Goal: Information Seeking & Learning: Learn about a topic

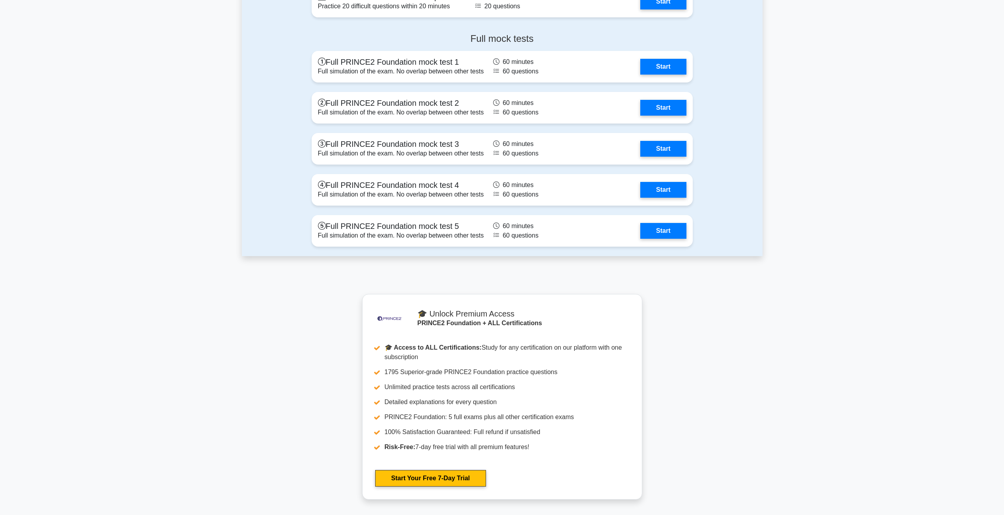
scroll to position [1325, 0]
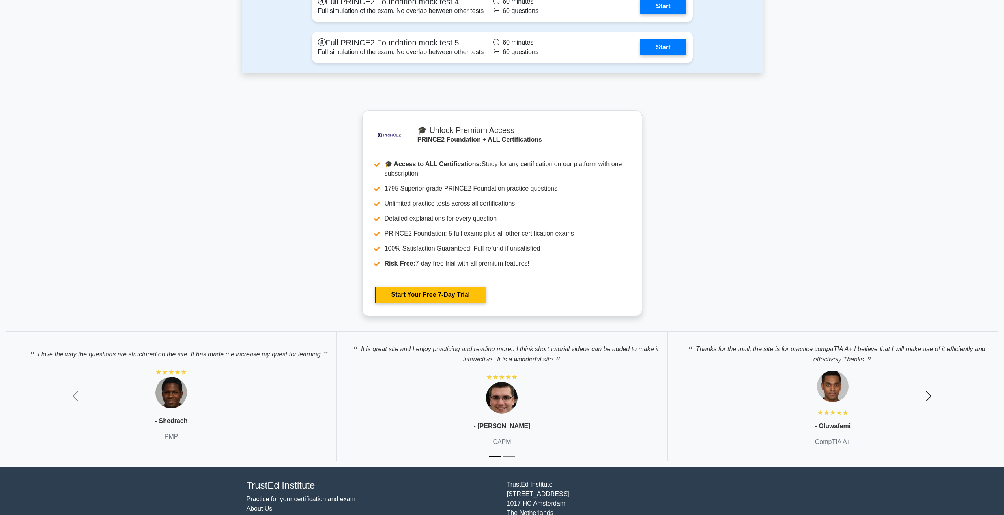
click at [925, 390] on span "button" at bounding box center [928, 396] width 13 height 13
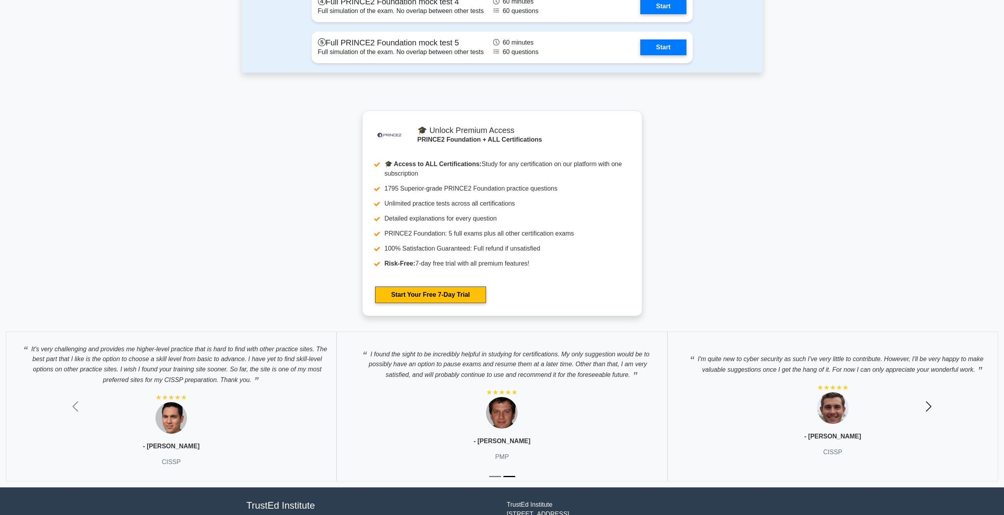
click at [926, 400] on span "button" at bounding box center [928, 406] width 13 height 13
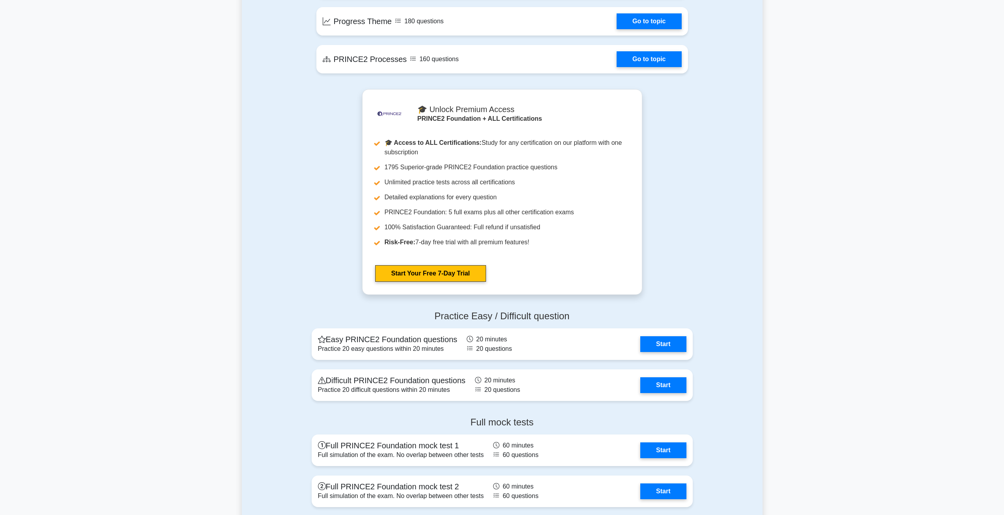
scroll to position [773, 0]
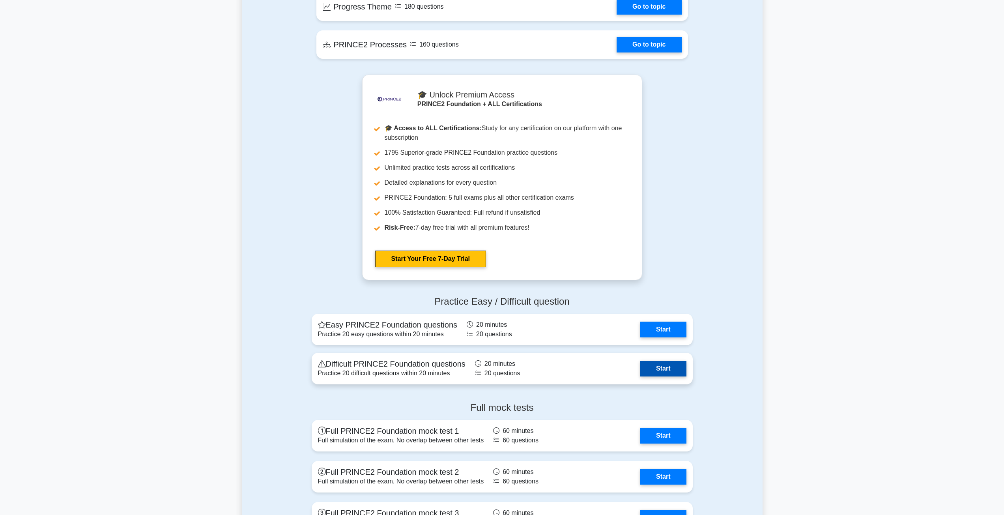
click at [683, 360] on link "Start" at bounding box center [663, 368] width 46 height 16
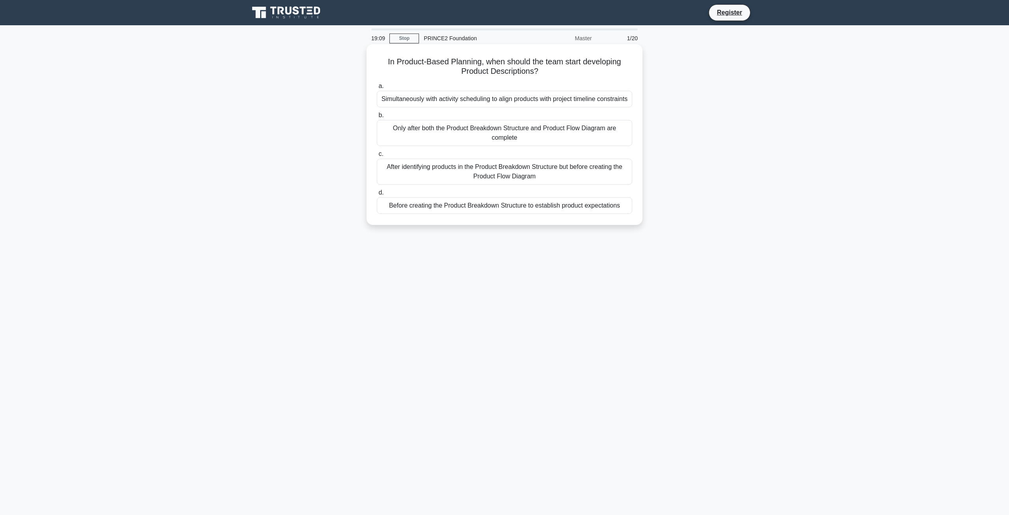
click at [531, 142] on div "Only after both the Product Breakdown Structure and Product Flow Diagram are co…" at bounding box center [505, 133] width 256 height 26
click at [377, 118] on input "b. Only after both the Product Breakdown Structure and Product Flow Diagram are…" at bounding box center [377, 115] width 0 height 5
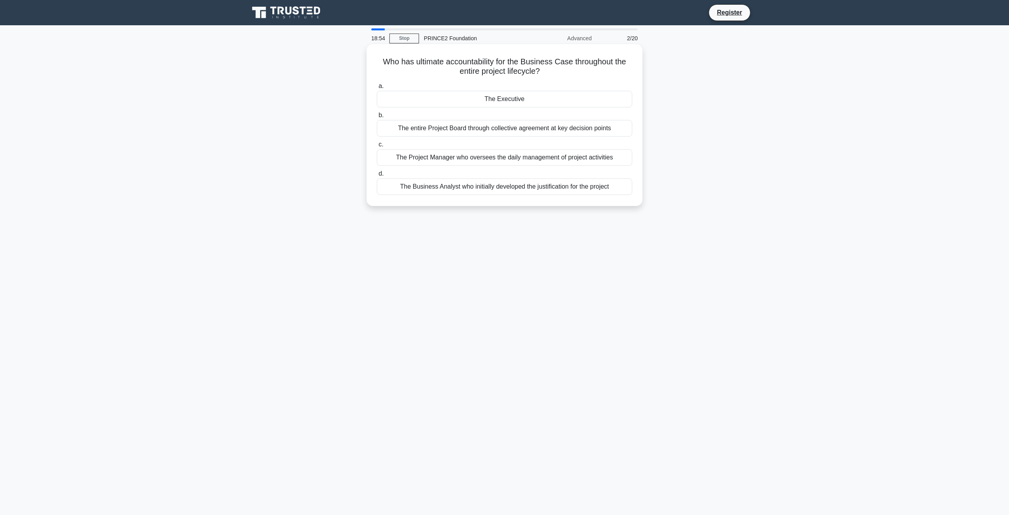
click at [519, 189] on div "The Business Analyst who initially developed the justification for the project" at bounding box center [505, 186] width 256 height 17
click at [377, 176] on input "d. The Business Analyst who initially developed the justification for the proje…" at bounding box center [377, 173] width 0 height 5
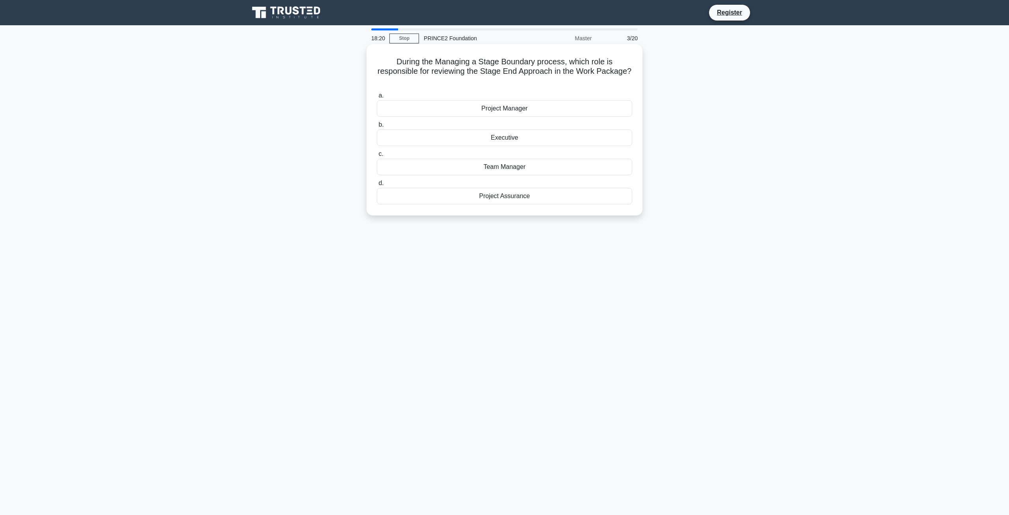
click at [496, 196] on div "Project Assurance" at bounding box center [505, 196] width 256 height 17
click at [377, 186] on input "d. Project Assurance" at bounding box center [377, 183] width 0 height 5
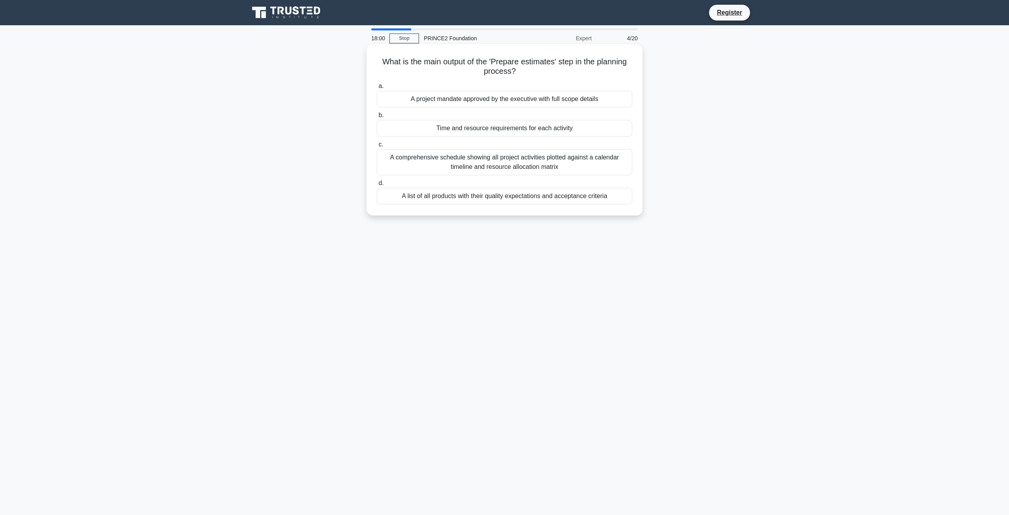
click at [497, 133] on div "Time and resource requirements for each activity" at bounding box center [505, 128] width 256 height 17
click at [377, 118] on input "b. Time and resource requirements for each activity" at bounding box center [377, 115] width 0 height 5
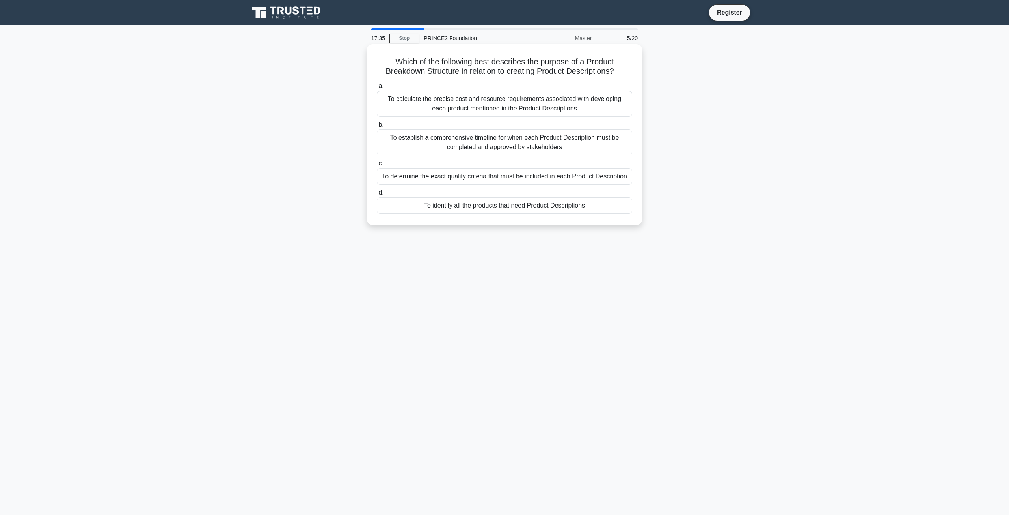
click at [509, 207] on div "To identify all the products that need Product Descriptions" at bounding box center [505, 205] width 256 height 17
click at [377, 195] on input "d. To identify all the products that need Product Descriptions" at bounding box center [377, 192] width 0 height 5
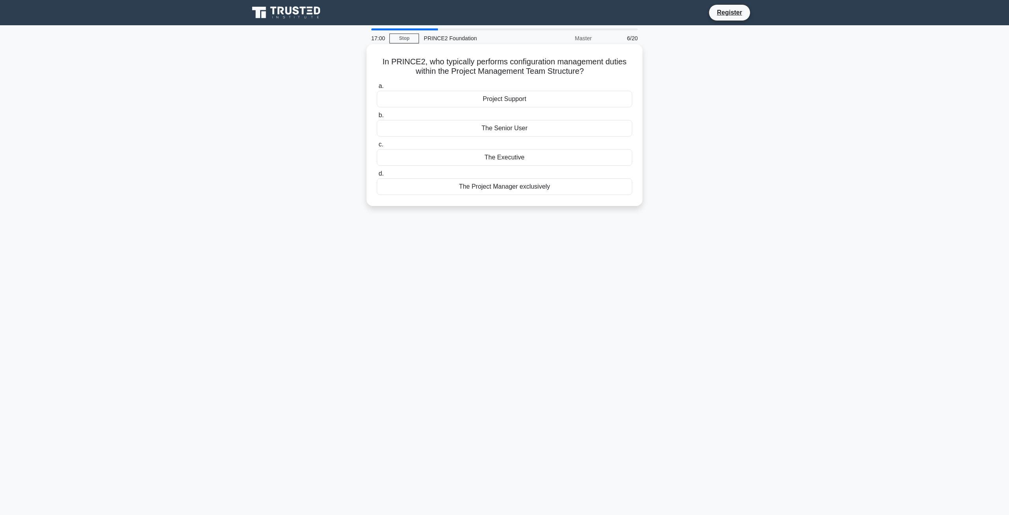
click at [504, 190] on div "The Project Manager exclusively" at bounding box center [505, 186] width 256 height 17
click at [377, 176] on input "d. The Project Manager exclusively" at bounding box center [377, 173] width 0 height 5
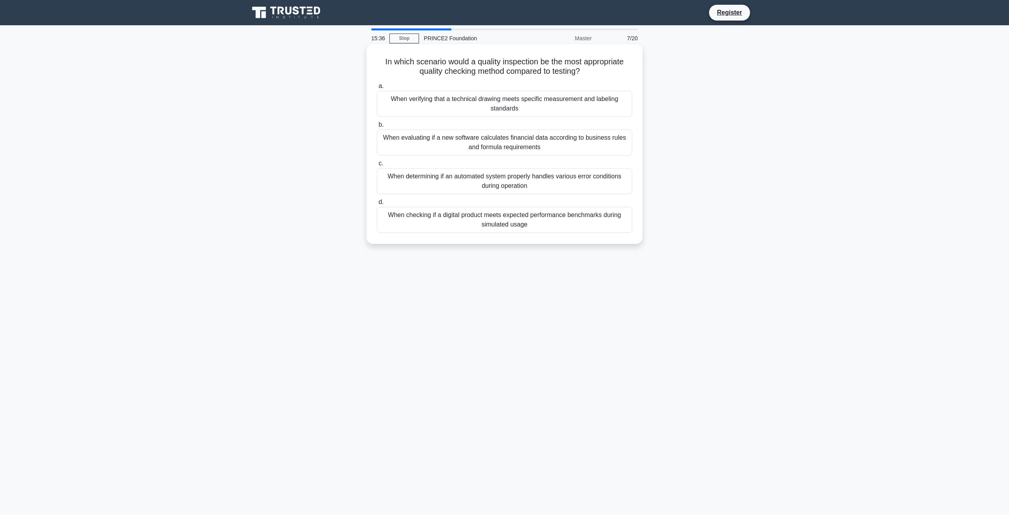
click at [512, 106] on div "When verifying that a technical drawing meets specific measurement and labeling…" at bounding box center [505, 104] width 256 height 26
click at [377, 89] on input "a. When verifying that a technical drawing meets specific measurement and label…" at bounding box center [377, 86] width 0 height 5
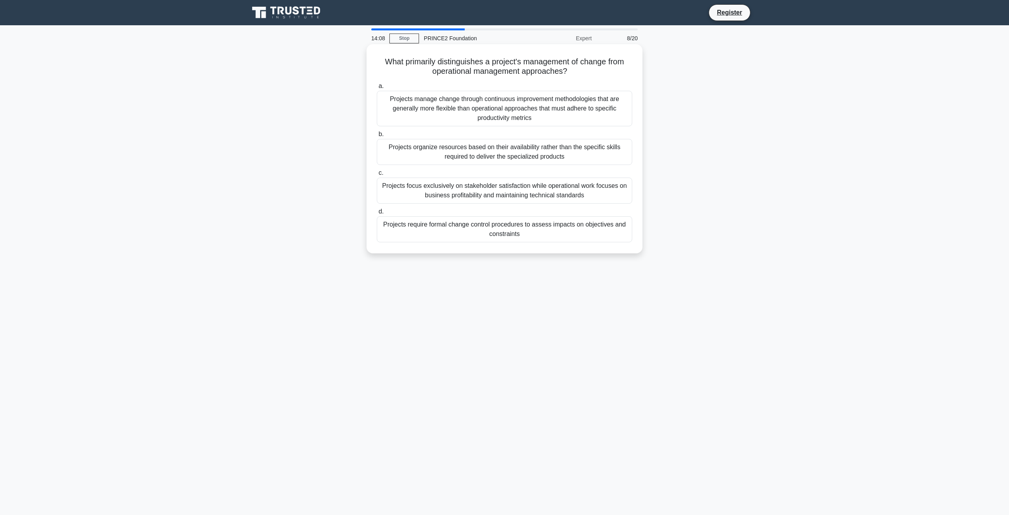
click at [495, 88] on label "a. Projects manage change through continuous improvement methodologies that are…" at bounding box center [505, 103] width 256 height 45
click at [377, 88] on input "a. Projects manage change through continuous improvement methodologies that are…" at bounding box center [377, 86] width 0 height 5
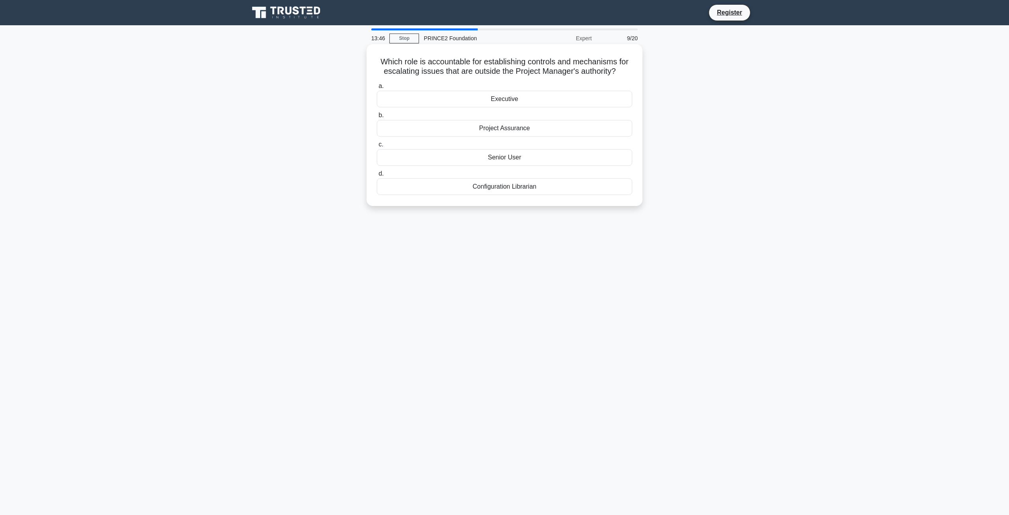
click at [509, 100] on div "Executive" at bounding box center [505, 99] width 256 height 17
click at [377, 89] on input "a. Executive" at bounding box center [377, 86] width 0 height 5
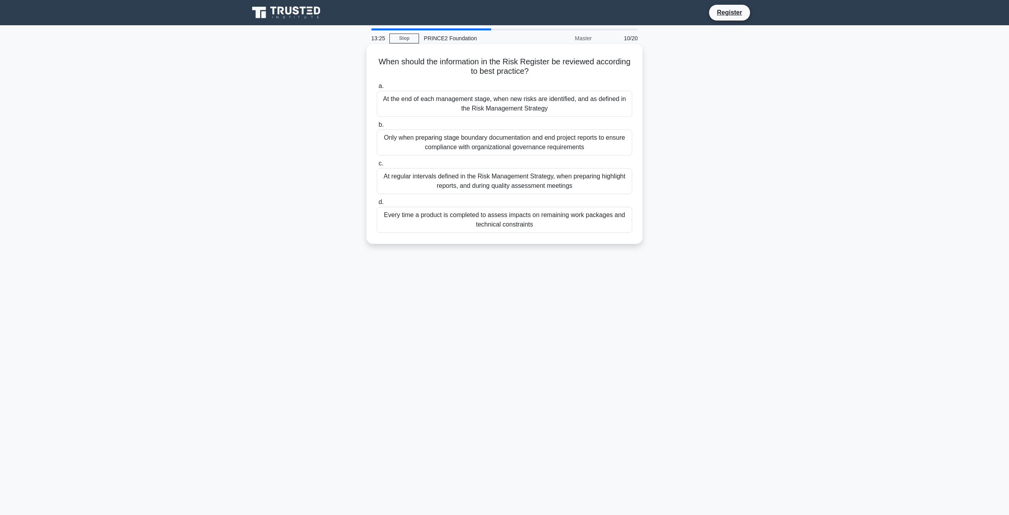
click at [515, 181] on div "At regular intervals defined in the Risk Management Strategy, when preparing hi…" at bounding box center [505, 181] width 256 height 26
click at [377, 166] on input "c. At regular intervals defined in the Risk Management Strategy, when preparing…" at bounding box center [377, 163] width 0 height 5
click at [525, 182] on div "When the project is so large that multiple Executive roles are needed to share …" at bounding box center [505, 181] width 256 height 26
click at [377, 166] on input "c. When the project is so large that multiple Executive roles are needed to sha…" at bounding box center [377, 163] width 0 height 5
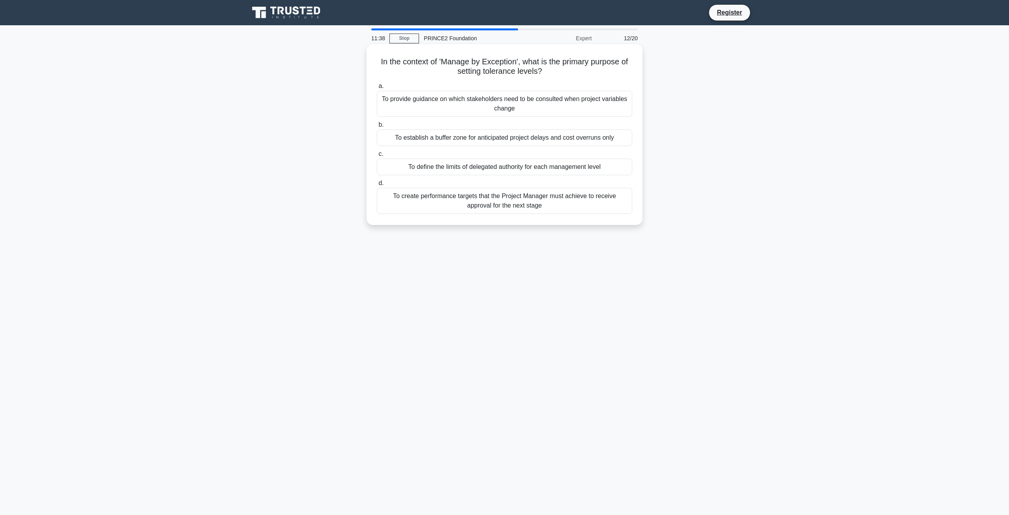
click at [519, 168] on div "To define the limits of delegated authority for each management level" at bounding box center [505, 167] width 256 height 17
click at [377, 157] on input "c. To define the limits of delegated authority for each management level" at bounding box center [377, 153] width 0 height 5
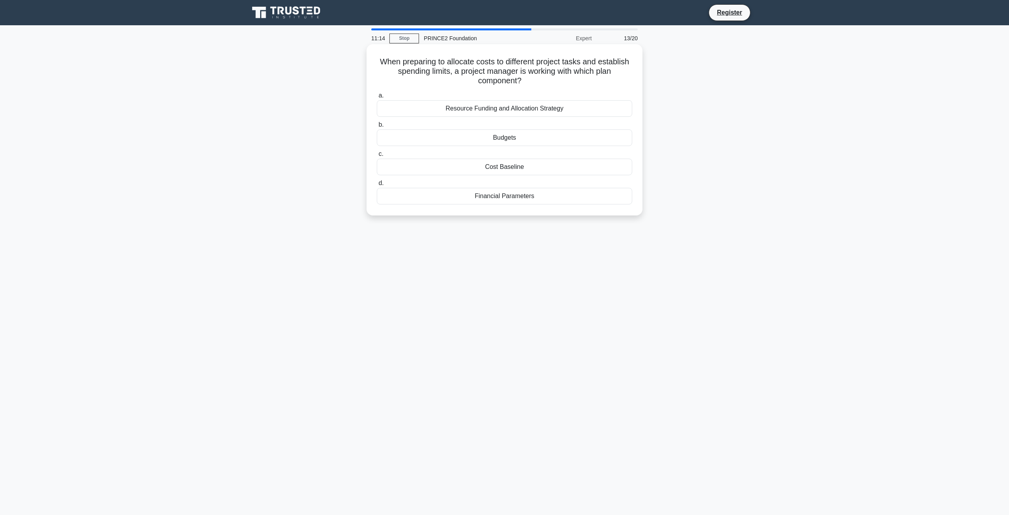
click at [515, 141] on div "Budgets" at bounding box center [505, 137] width 256 height 17
click at [377, 127] on input "b. Budgets" at bounding box center [377, 124] width 0 height 5
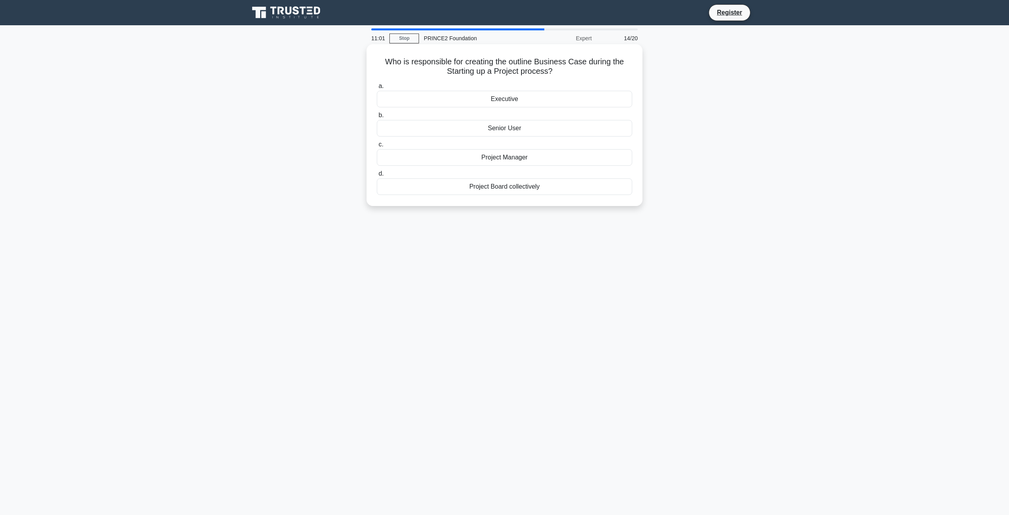
click at [513, 126] on div "Senior User" at bounding box center [505, 128] width 256 height 17
click at [377, 118] on input "b. Senior User" at bounding box center [377, 115] width 0 height 5
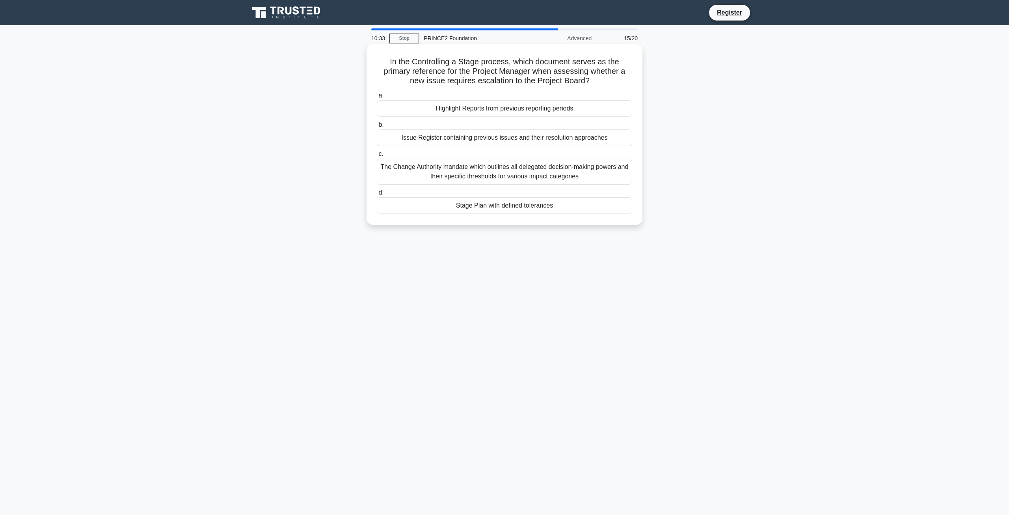
click at [511, 141] on div "Issue Register containing previous issues and their resolution approaches" at bounding box center [505, 137] width 256 height 17
click at [377, 127] on input "b. Issue Register containing previous issues and their resolution approaches" at bounding box center [377, 124] width 0 height 5
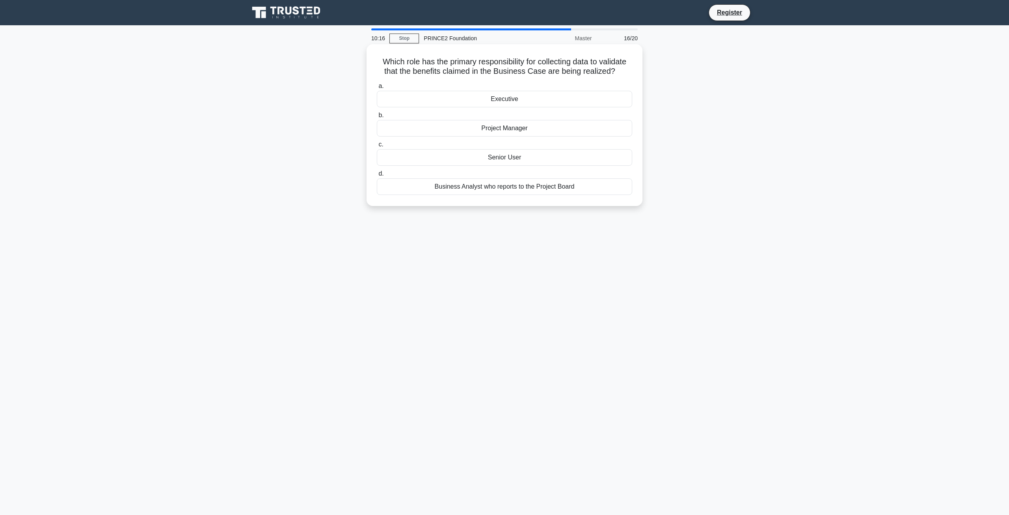
click at [527, 188] on div "Business Analyst who reports to the Project Board" at bounding box center [505, 186] width 256 height 17
click at [377, 176] on input "d. Business Analyst who reports to the Project Board" at bounding box center [377, 173] width 0 height 5
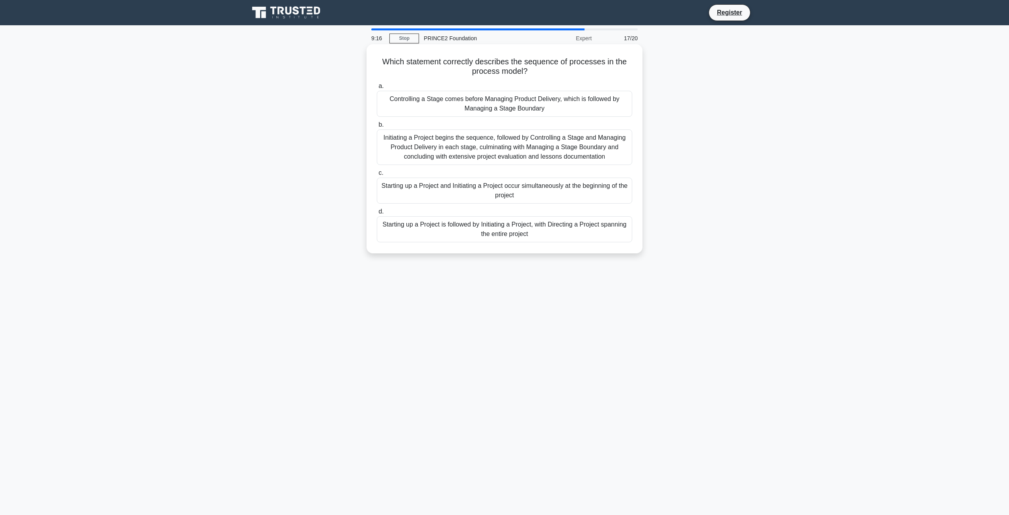
click at [527, 155] on div "Initiating a Project begins the sequence, followed by Controlling a Stage and M…" at bounding box center [505, 146] width 256 height 35
click at [377, 127] on input "b. Initiating a Project begins the sequence, followed by Controlling a Stage an…" at bounding box center [377, 124] width 0 height 5
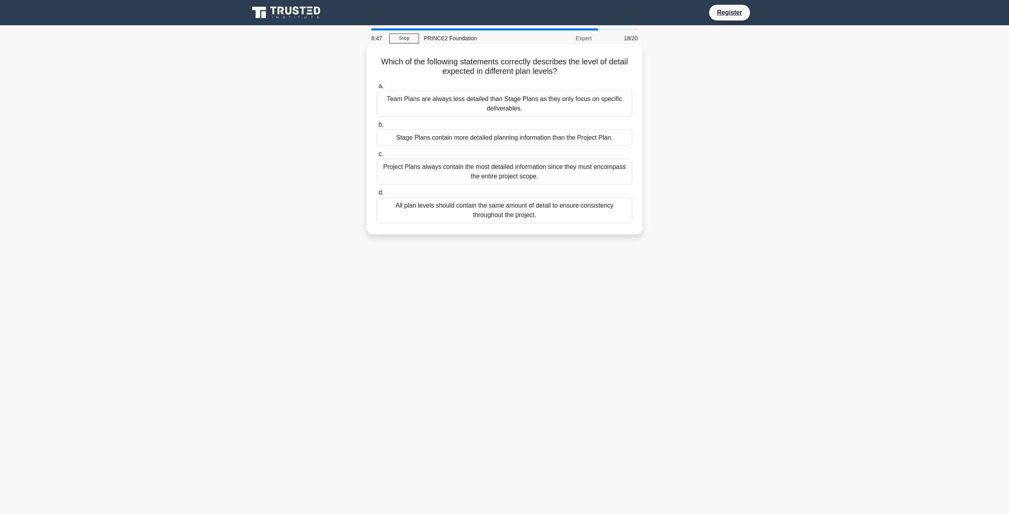
click at [535, 144] on div "Stage Plans contain more detailed planning information than the Project Plan." at bounding box center [505, 137] width 256 height 17
click at [377, 127] on input "b. Stage Plans contain more detailed planning information than the Project Plan." at bounding box center [377, 124] width 0 height 5
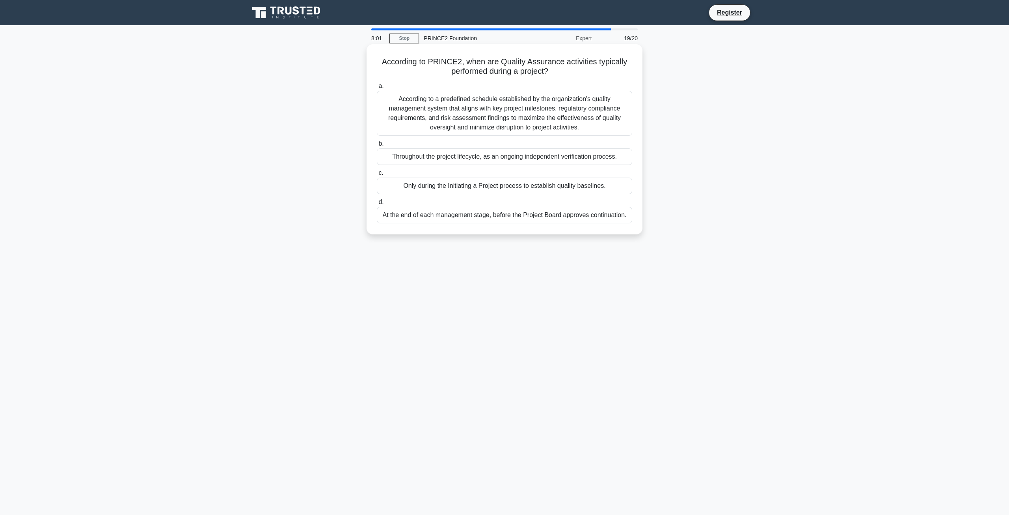
click at [521, 119] on div "According to a predefined schedule established by the organization's quality ma…" at bounding box center [505, 113] width 256 height 45
click at [377, 89] on input "a. According to a predefined schedule established by the organization's quality…" at bounding box center [377, 86] width 0 height 5
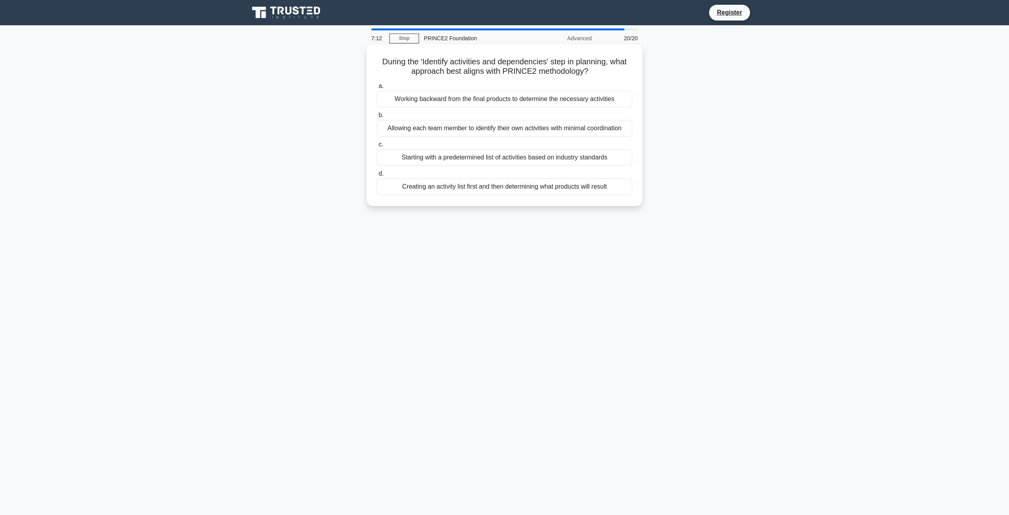
click at [506, 92] on div "Working backward from the final products to determine the necessary activities" at bounding box center [505, 99] width 256 height 17
click at [377, 89] on input "a. Working backward from the final products to determine the necessary activiti…" at bounding box center [377, 86] width 0 height 5
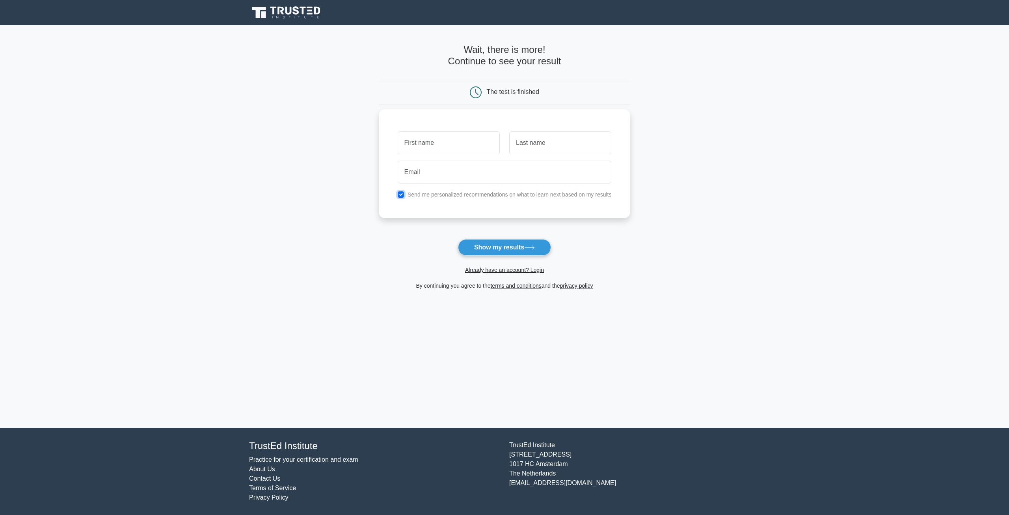
click at [400, 192] on input "checkbox" at bounding box center [401, 194] width 6 height 6
checkbox input "false"
click at [482, 243] on button "Show my results" at bounding box center [504, 247] width 93 height 17
click at [448, 146] on input "text" at bounding box center [449, 142] width 102 height 23
click at [458, 239] on button "Show my results" at bounding box center [504, 247] width 93 height 17
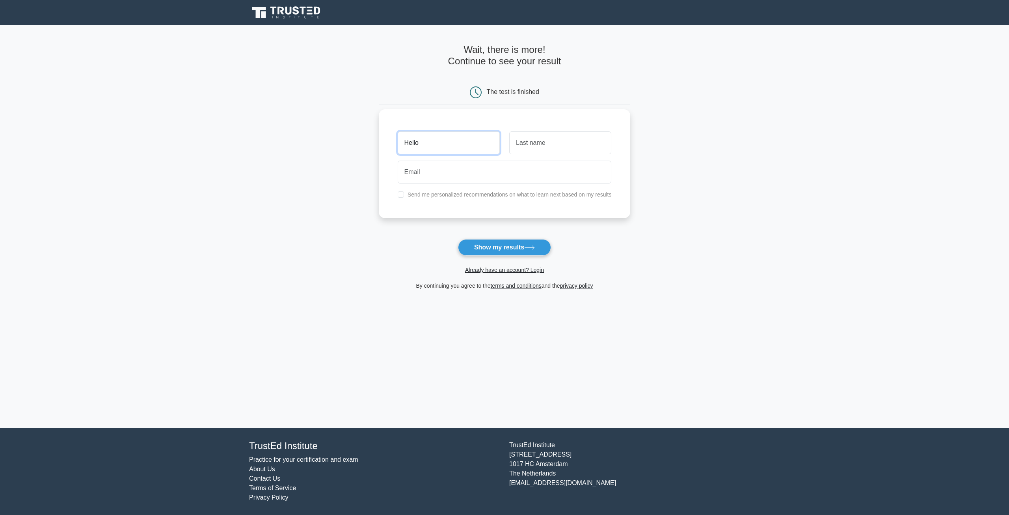
type input "Hello"
click at [577, 139] on input "text" at bounding box center [560, 142] width 102 height 23
click at [458, 239] on button "Show my results" at bounding box center [504, 247] width 93 height 17
type input "Bye"
click at [484, 172] on input "email" at bounding box center [505, 171] width 214 height 23
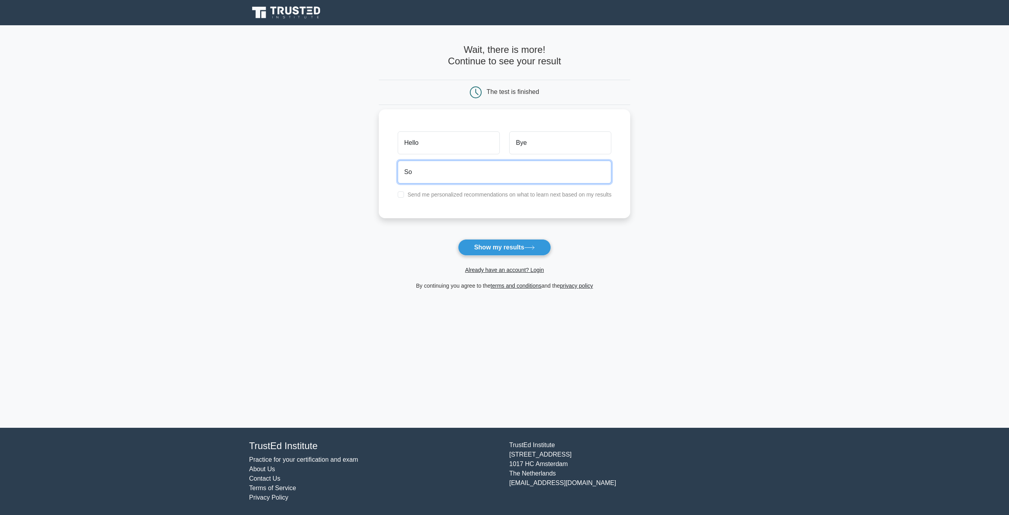
type input "S"
type input "sorryitsdummy@gmail.com"
click at [497, 248] on button "Show my results" at bounding box center [504, 247] width 93 height 17
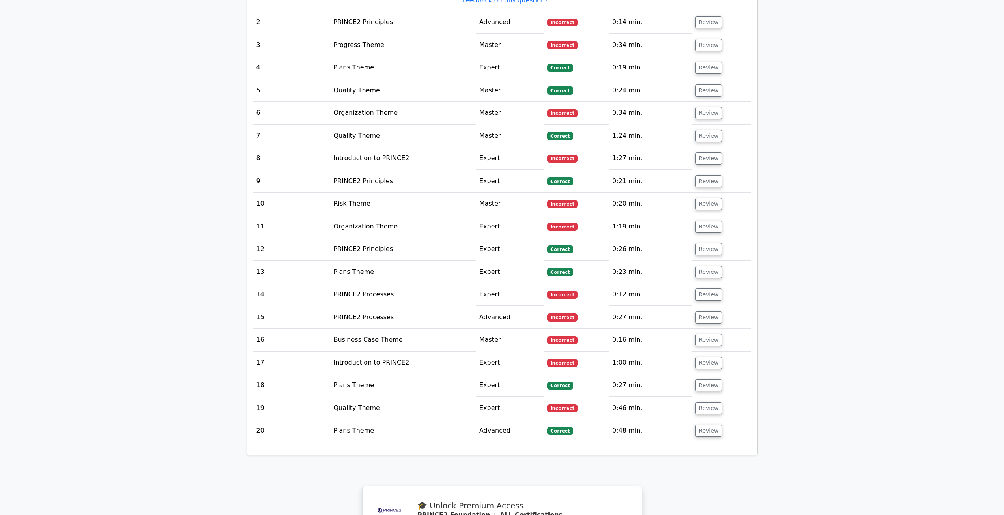
scroll to position [1065, 0]
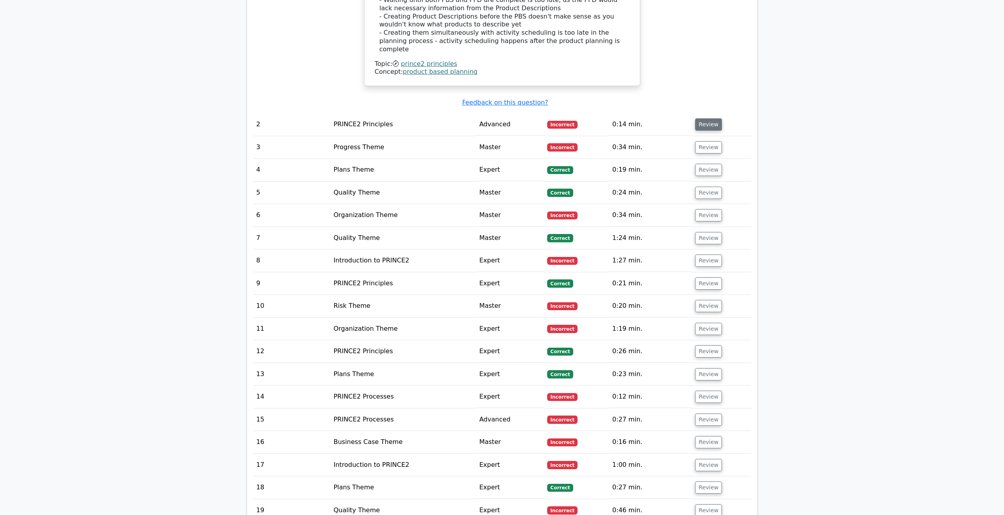
click at [714, 125] on button "Review" at bounding box center [708, 124] width 27 height 12
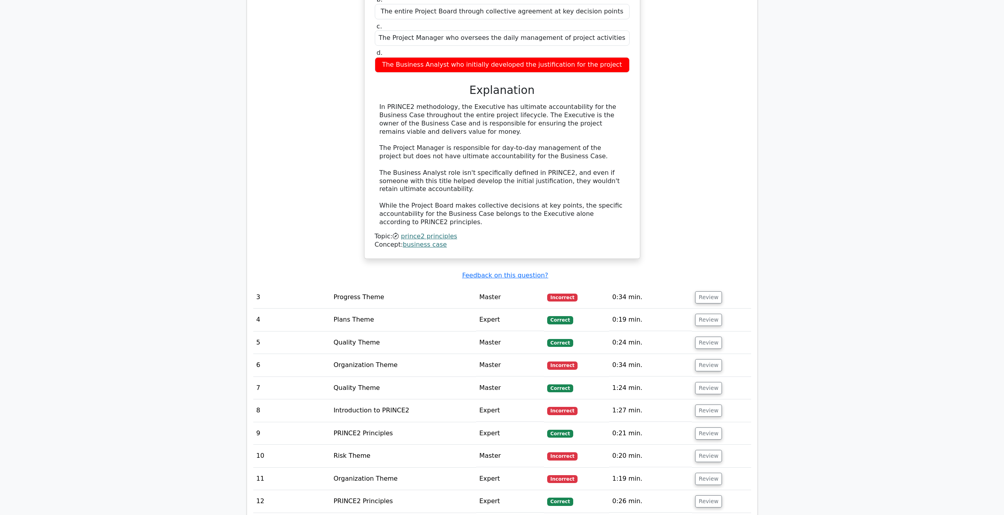
scroll to position [1341, 0]
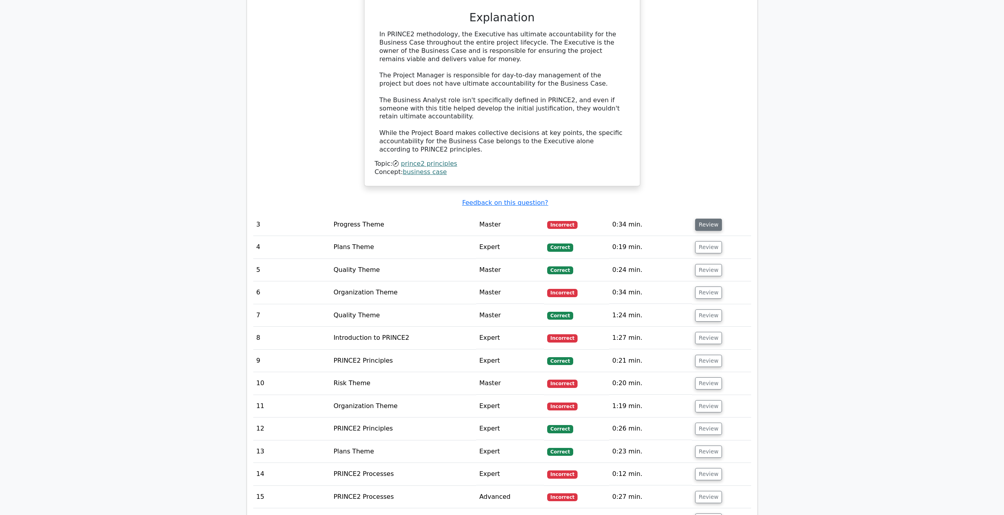
click at [708, 224] on button "Review" at bounding box center [708, 224] width 27 height 12
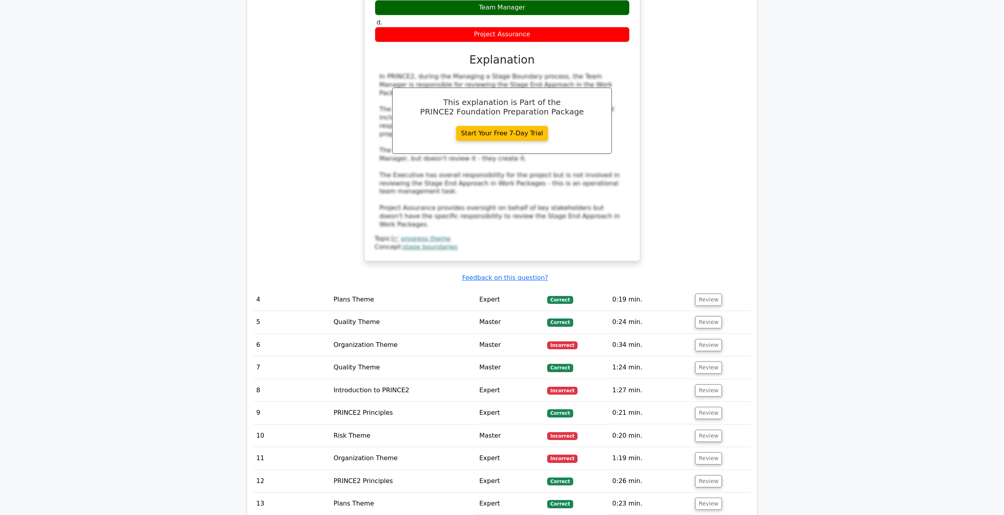
scroll to position [1696, 0]
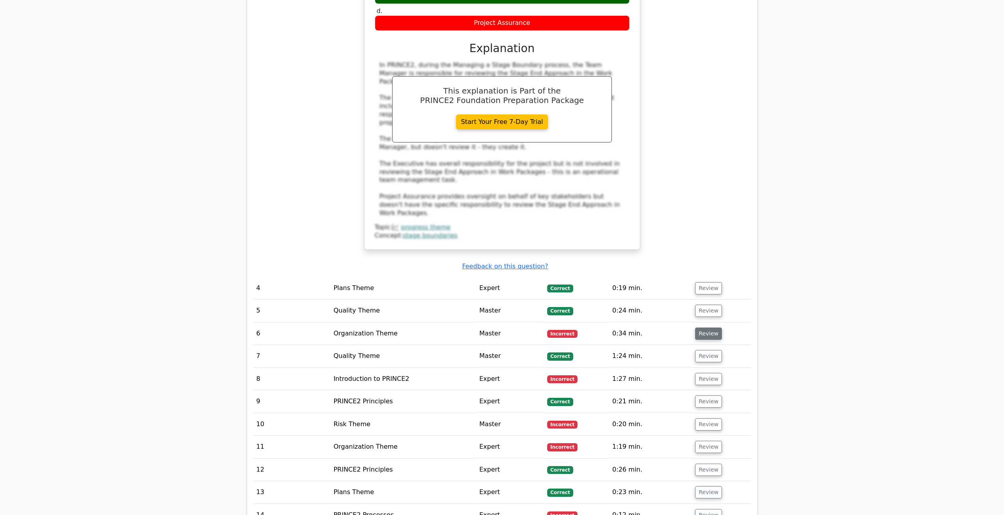
click at [703, 327] on button "Review" at bounding box center [708, 333] width 27 height 12
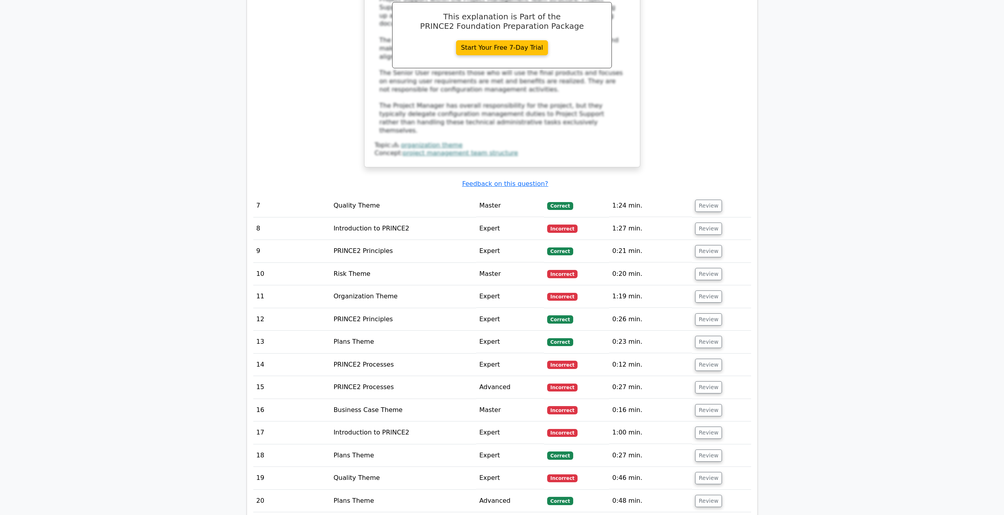
scroll to position [2248, 0]
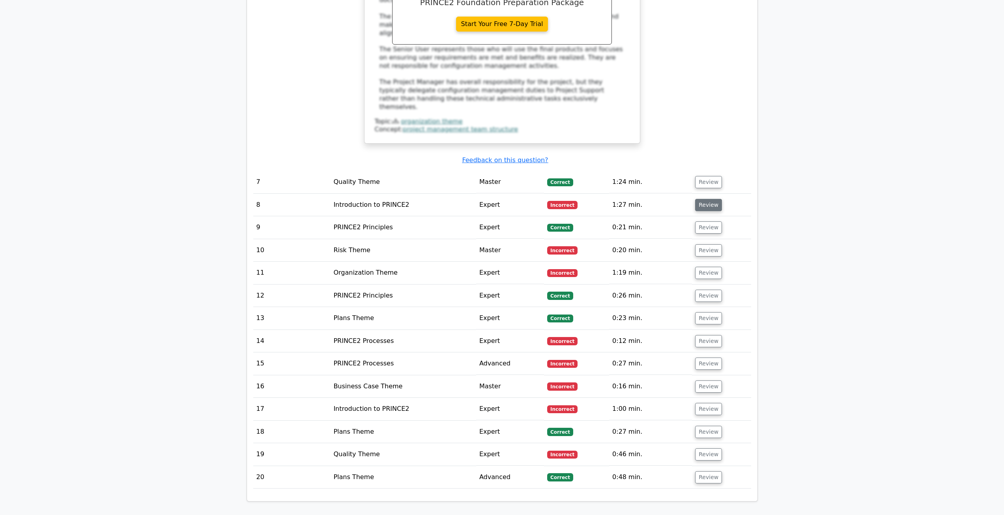
click at [718, 199] on button "Review" at bounding box center [708, 205] width 27 height 12
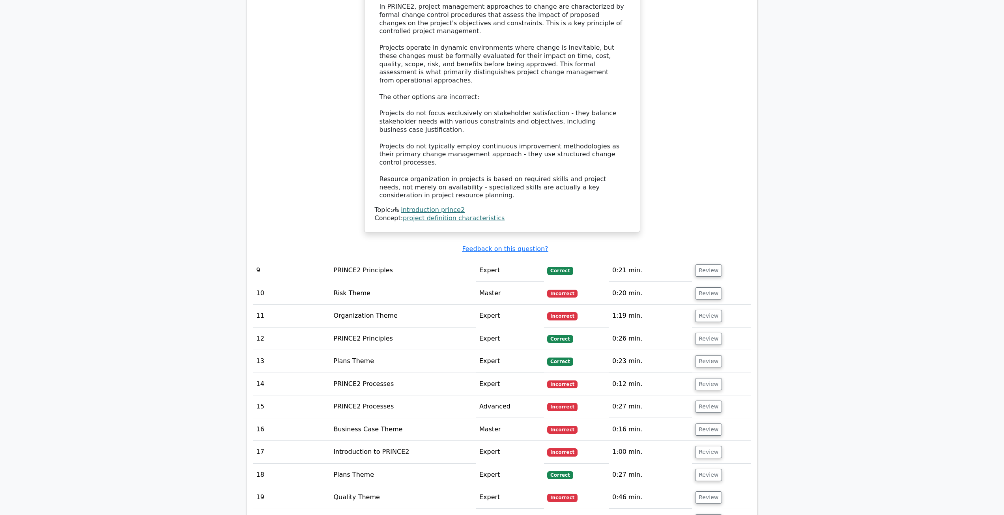
scroll to position [2681, 0]
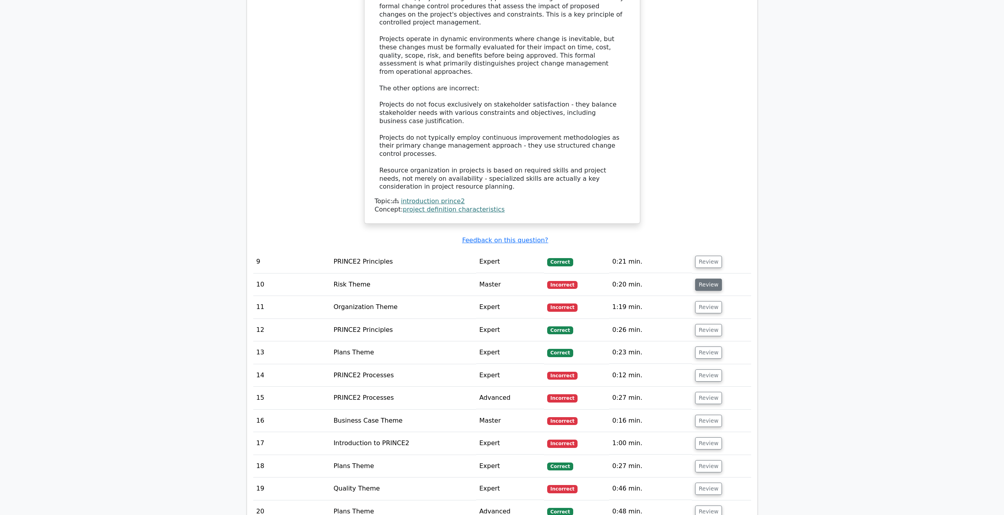
click at [713, 278] on button "Review" at bounding box center [708, 284] width 27 height 12
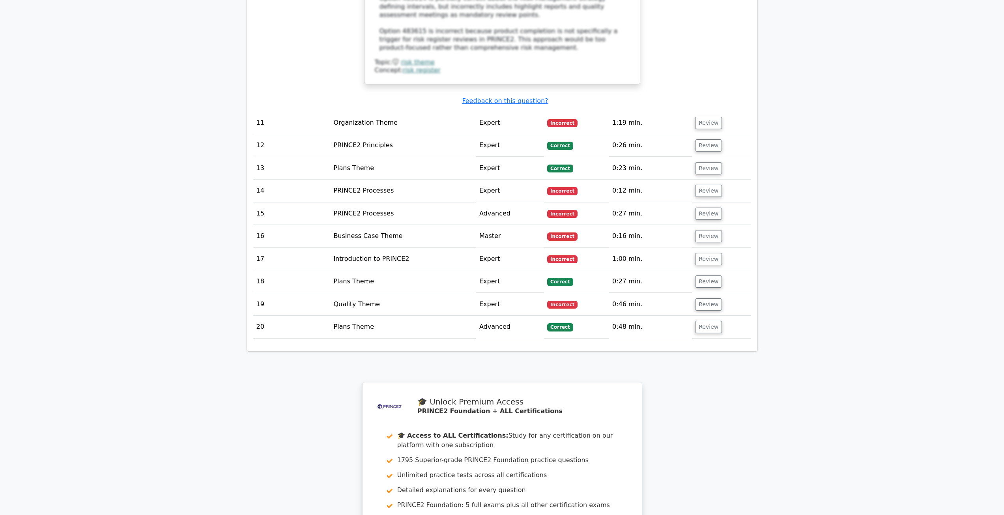
scroll to position [3194, 0]
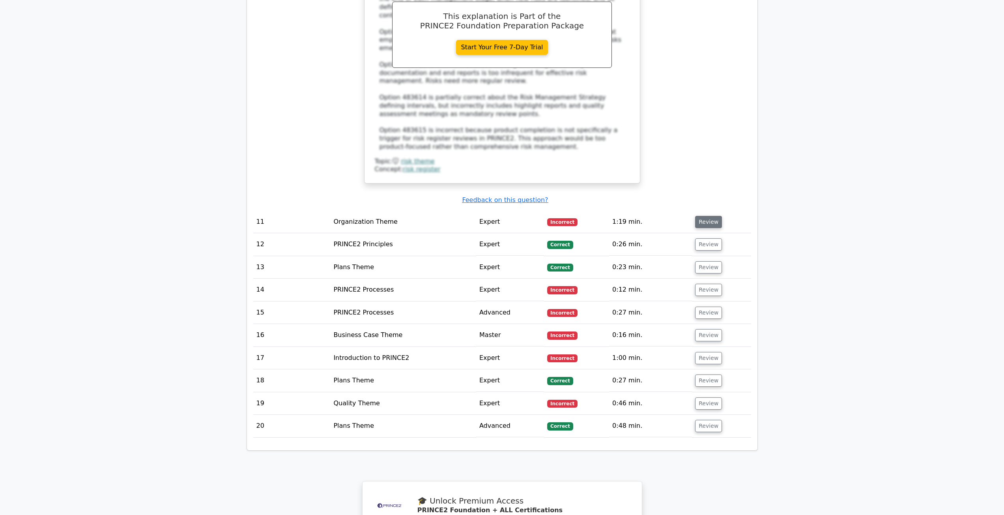
click at [708, 216] on button "Review" at bounding box center [708, 222] width 27 height 12
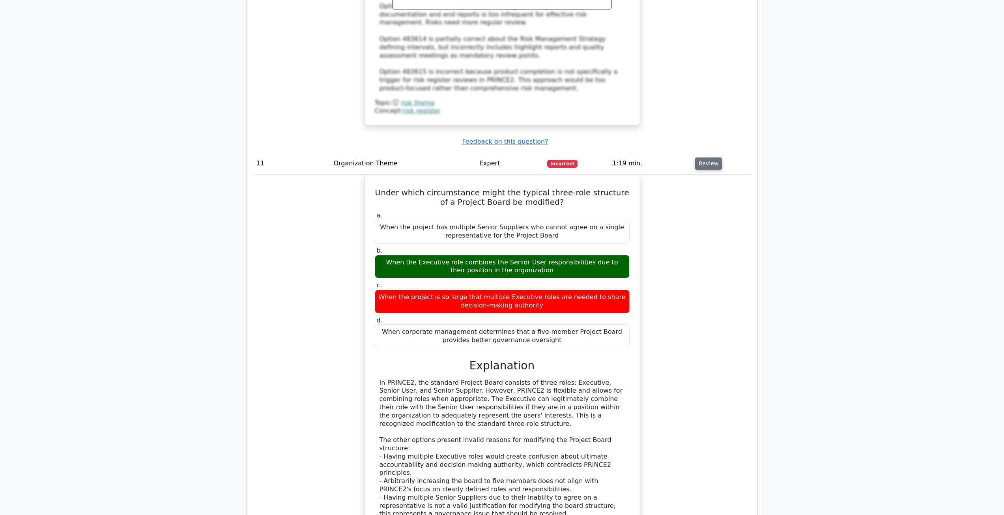
scroll to position [3273, 0]
